Goal: Obtain resource: Download file/media

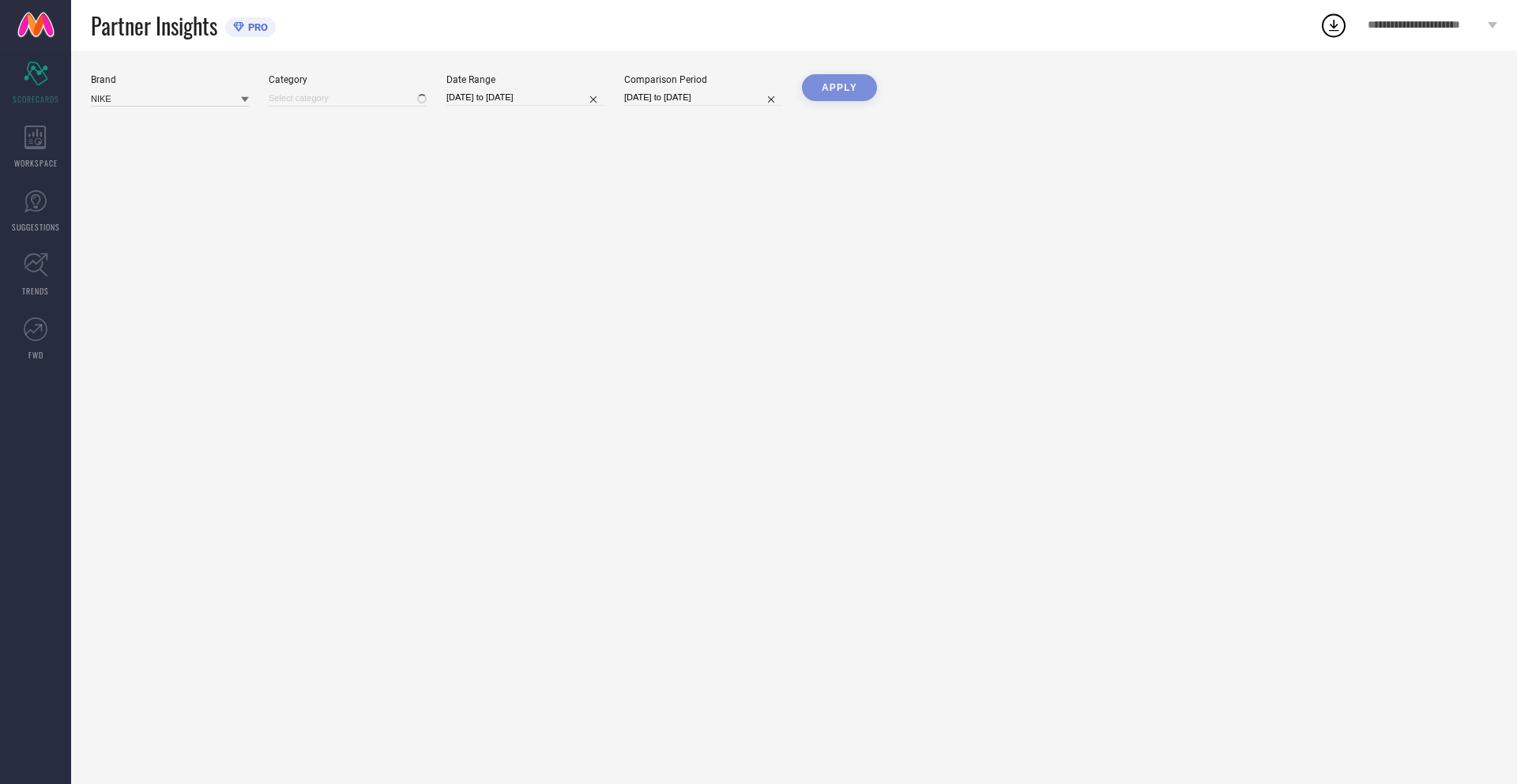
type input "All"
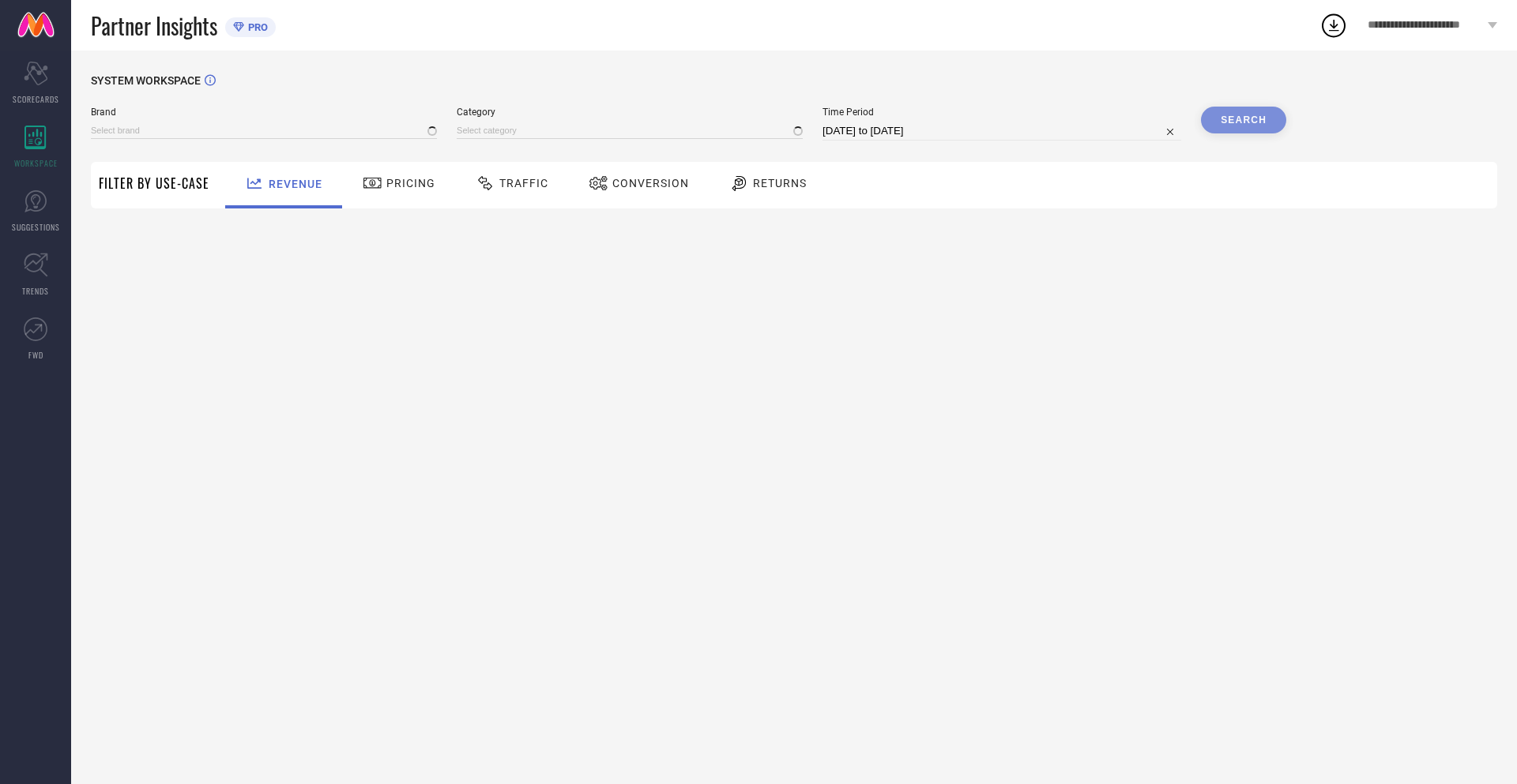
type input "NIKE"
type input "All"
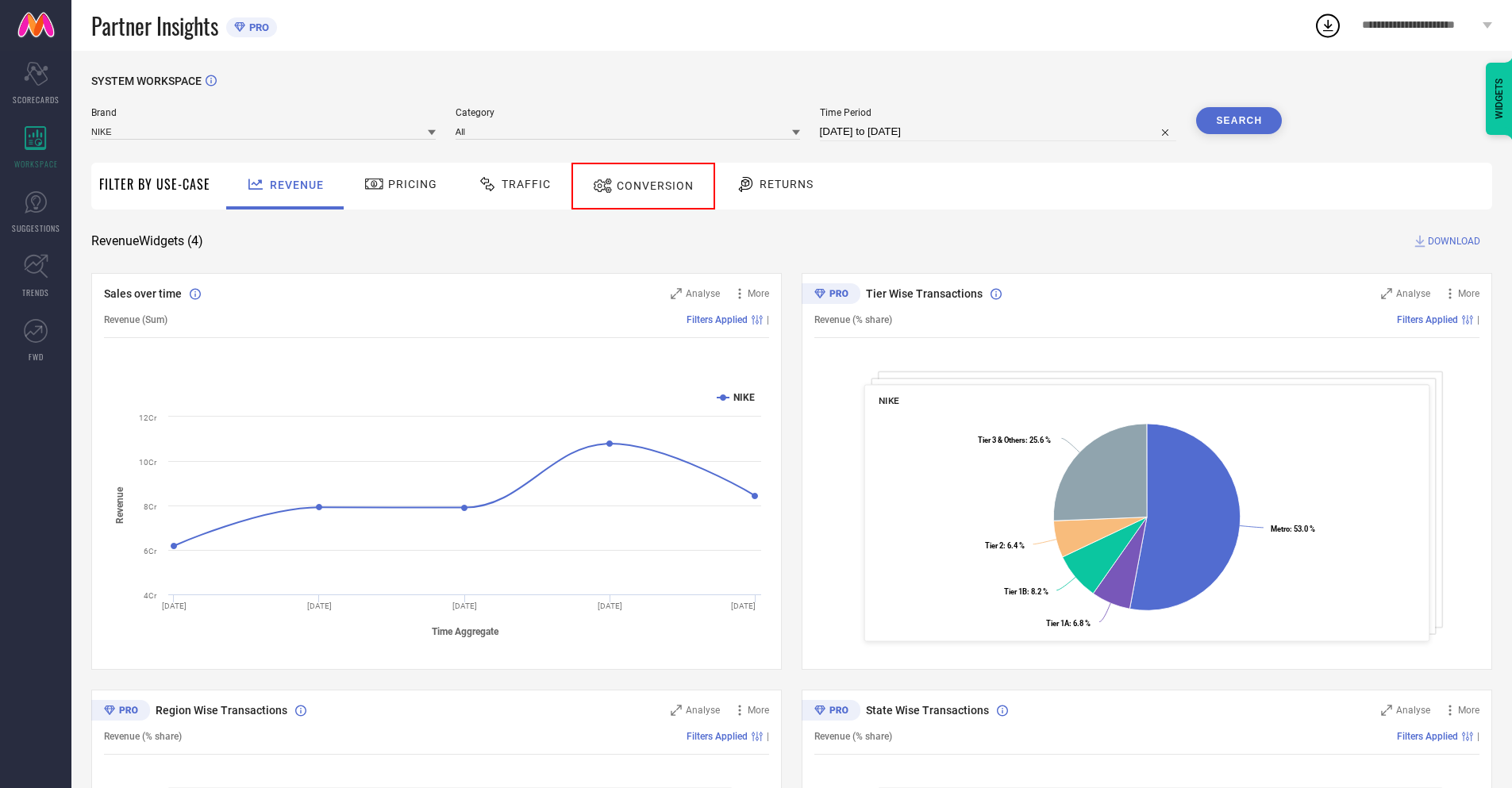
click at [637, 186] on span "Conversion" at bounding box center [656, 186] width 77 height 13
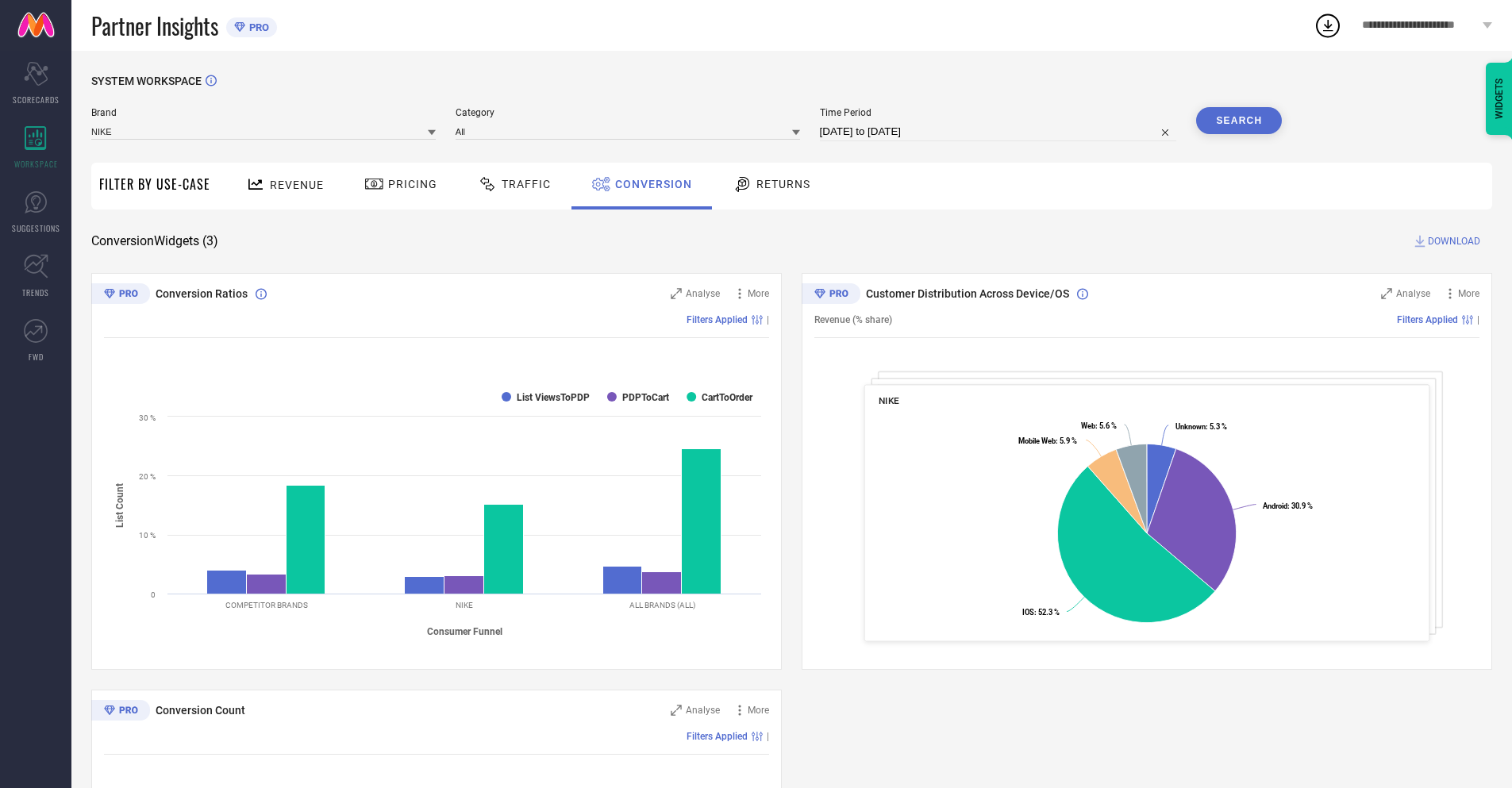
click at [997, 131] on input "[DATE] to [DATE]" at bounding box center [999, 131] width 358 height 19
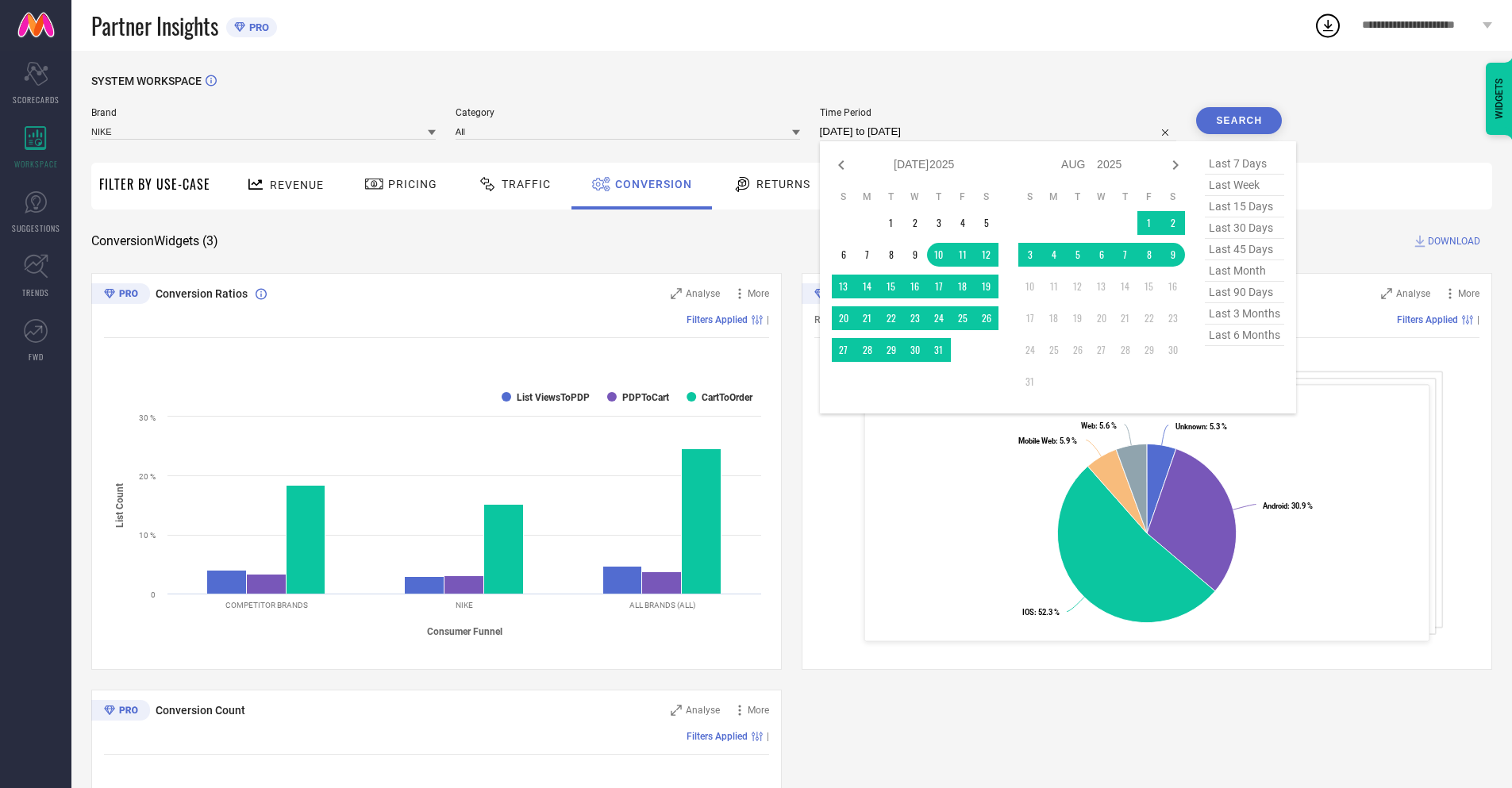
select select "7"
select select "2025"
select select "8"
select select "2025"
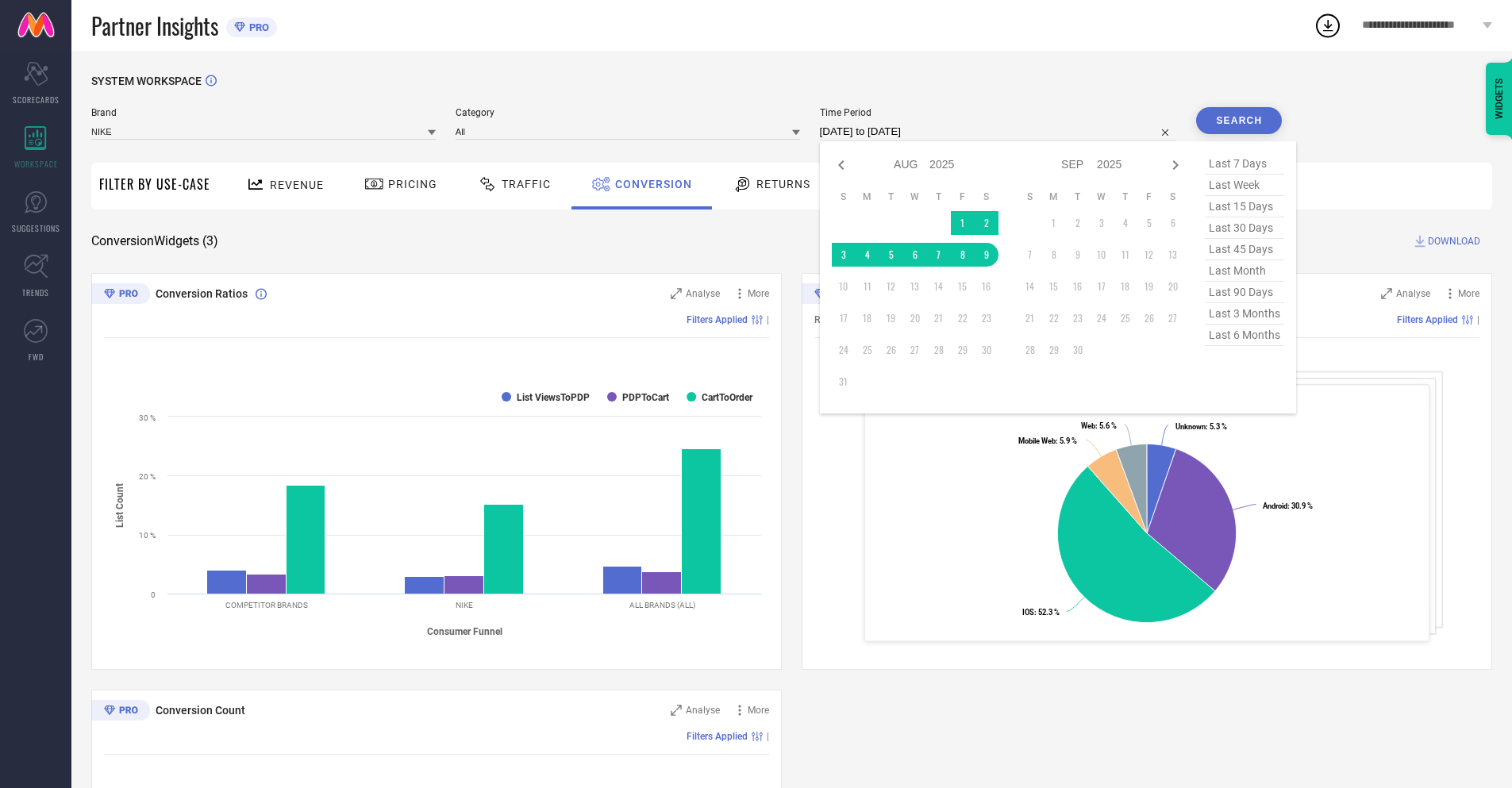
click at [983, 255] on td "9" at bounding box center [987, 255] width 23 height 23
type input "[DATE] to [DATE]"
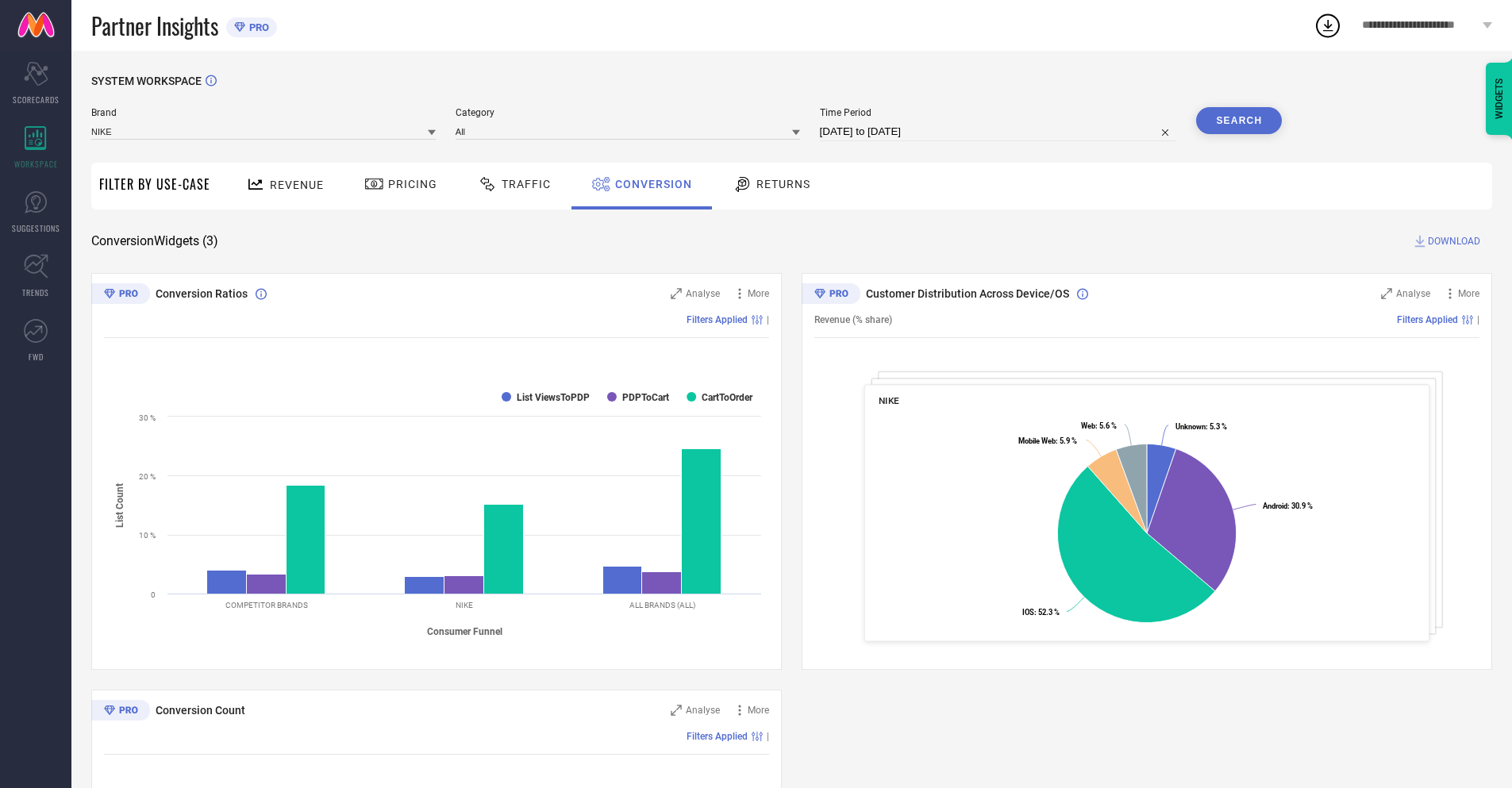
click at [1239, 121] on button "Search" at bounding box center [1238, 121] width 86 height 27
click at [1454, 241] on span "DOWNLOAD" at bounding box center [1454, 241] width 52 height 16
